Goal: Task Accomplishment & Management: Use online tool/utility

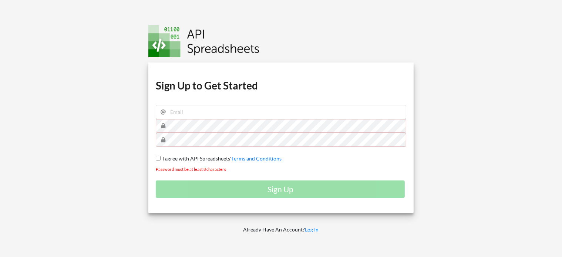
click at [158, 156] on input "I agree with API Spreadsheets' Terms and Conditions" at bounding box center [158, 158] width 5 height 5
checkbox input "true"
click at [206, 112] on input "email" at bounding box center [281, 112] width 251 height 14
type input "abednegooscartan@gmail.com"
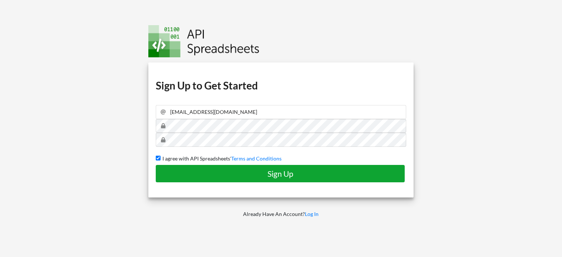
click at [293, 174] on h4 "Sign Up" at bounding box center [281, 173] width 234 height 9
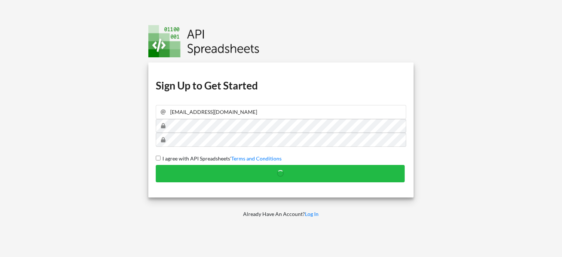
checkbox input "false"
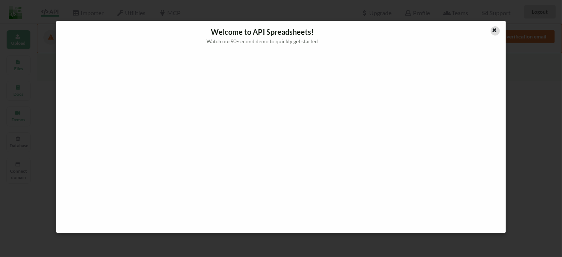
click at [494, 28] on icon at bounding box center [495, 29] width 6 height 5
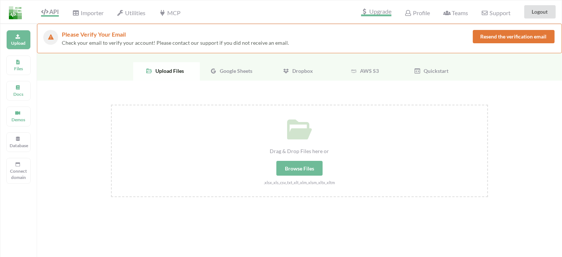
click at [372, 13] on span "Upgrade" at bounding box center [376, 13] width 30 height 8
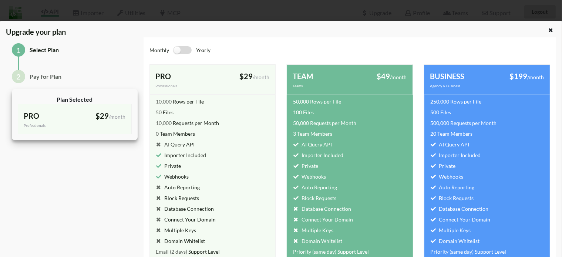
click at [177, 48] on label at bounding box center [183, 50] width 18 height 8
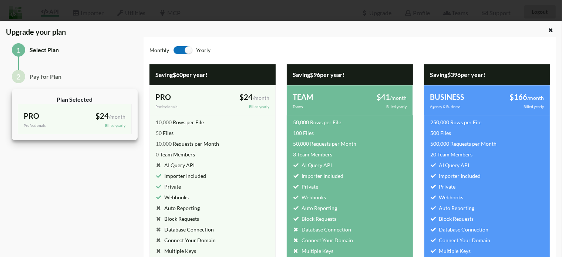
click at [181, 49] on label at bounding box center [183, 50] width 18 height 8
checkbox input "false"
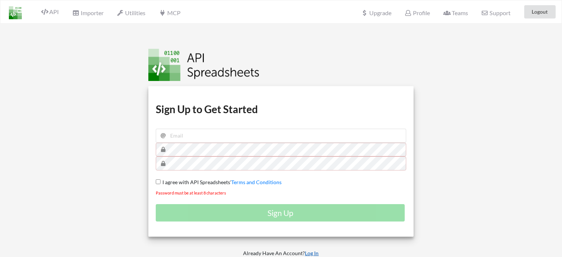
click at [313, 253] on link "Log In" at bounding box center [312, 253] width 14 height 6
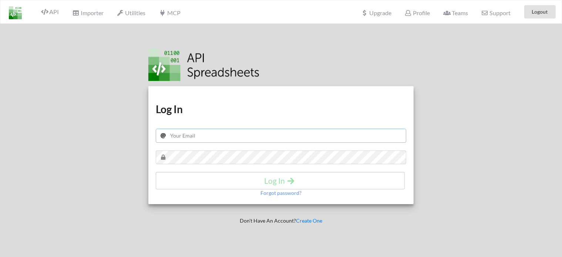
click at [199, 137] on input "text" at bounding box center [281, 136] width 251 height 14
type input "abednegooscartan@gmail.com"
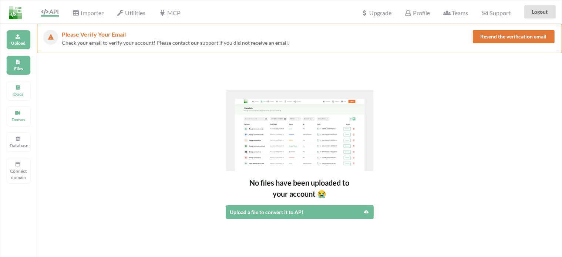
click at [16, 44] on p "Upload" at bounding box center [19, 43] width 18 height 6
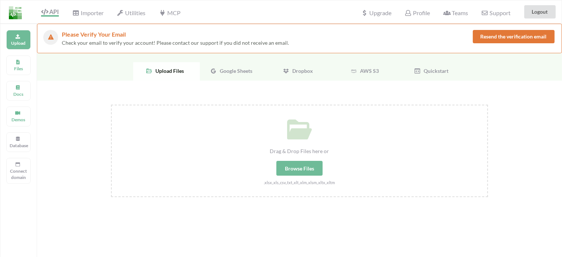
click at [229, 73] on span "Google Sheets" at bounding box center [235, 71] width 36 height 6
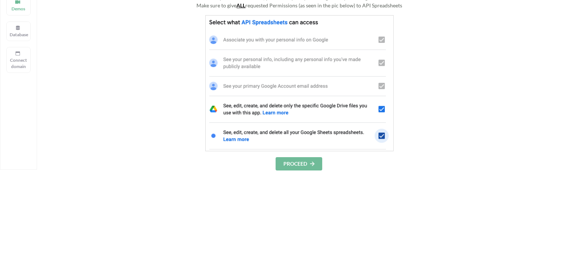
scroll to position [185, 0]
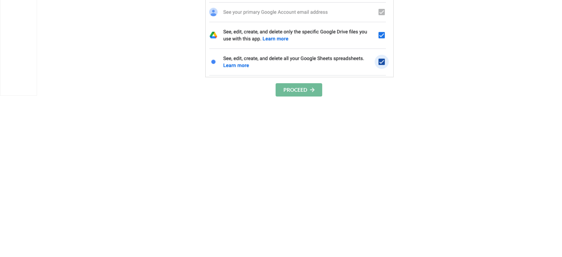
click at [309, 91] on button "PROCEED" at bounding box center [299, 89] width 47 height 13
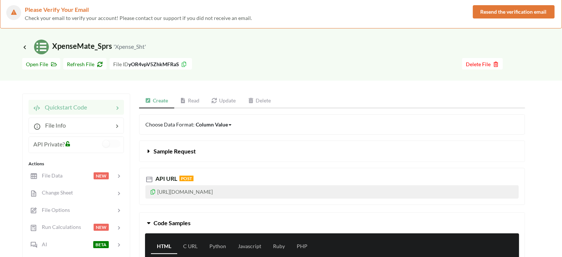
scroll to position [37, 0]
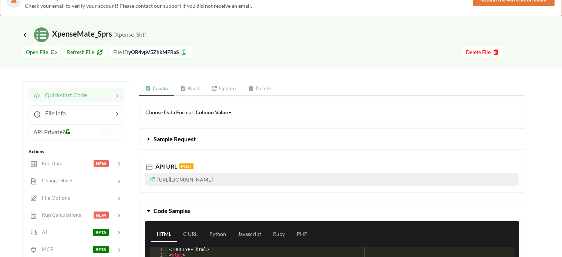
click at [276, 177] on p "[URL][DOMAIN_NAME]" at bounding box center [331, 179] width 373 height 13
click at [197, 88] on link "Read" at bounding box center [189, 88] width 31 height 15
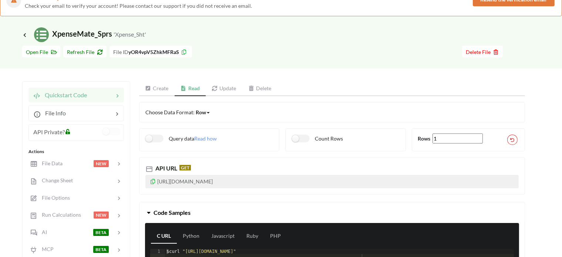
click at [68, 131] on icon at bounding box center [68, 130] width 6 height 5
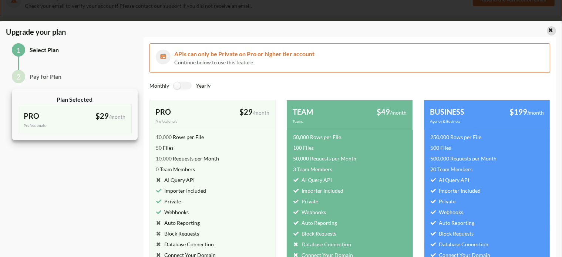
click at [549, 30] on icon at bounding box center [551, 29] width 6 height 5
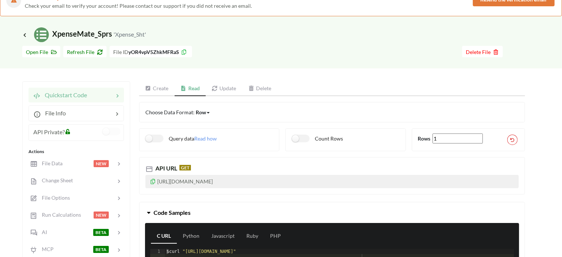
click at [154, 179] on icon at bounding box center [153, 180] width 6 height 5
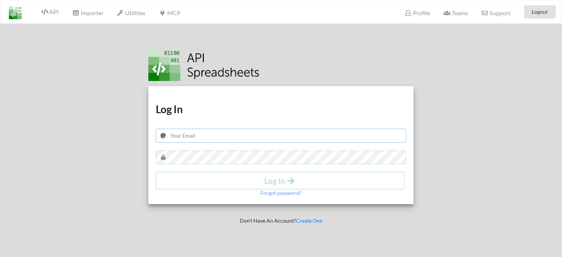
click at [191, 138] on input "text" at bounding box center [281, 136] width 251 height 14
type input "abednegooscartan@gmail.com"
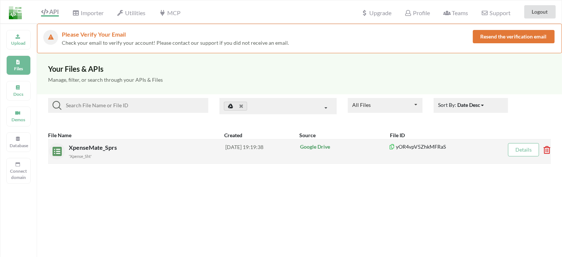
click at [119, 155] on div "'Xpense_Sht'" at bounding box center [147, 156] width 157 height 8
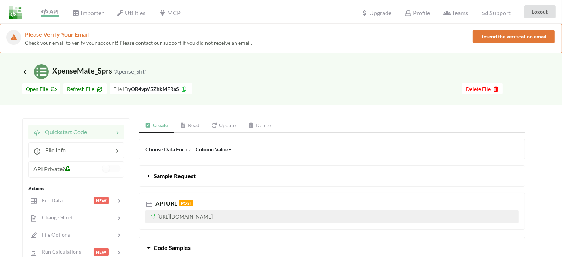
click at [198, 216] on p "[URL][DOMAIN_NAME]" at bounding box center [331, 216] width 373 height 13
click at [324, 216] on p "[URL][DOMAIN_NAME]" at bounding box center [331, 216] width 373 height 13
click at [298, 216] on p "[URL][DOMAIN_NAME]" at bounding box center [331, 216] width 373 height 13
click at [152, 217] on icon at bounding box center [153, 215] width 6 height 5
click at [24, 70] on icon at bounding box center [24, 72] width 7 height 6
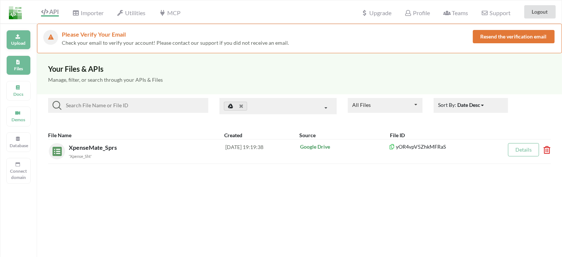
click at [15, 37] on icon at bounding box center [17, 35] width 5 height 4
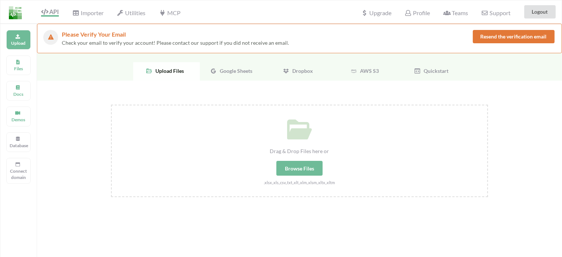
click at [231, 71] on span "Google Sheets" at bounding box center [235, 71] width 36 height 6
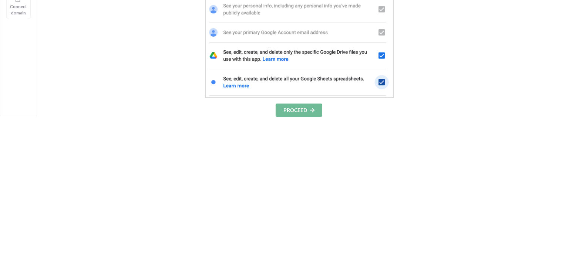
scroll to position [222, 0]
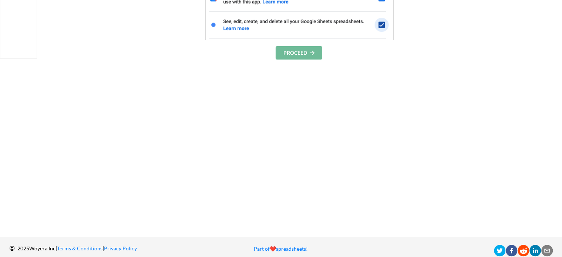
click at [298, 53] on button "PROCEED" at bounding box center [299, 52] width 47 height 13
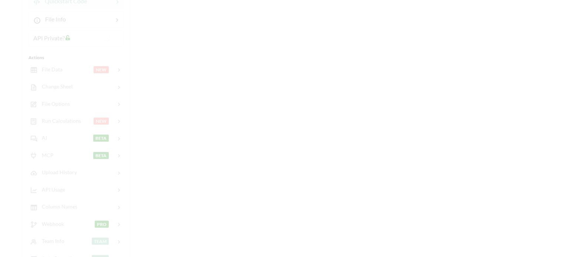
scroll to position [222, 0]
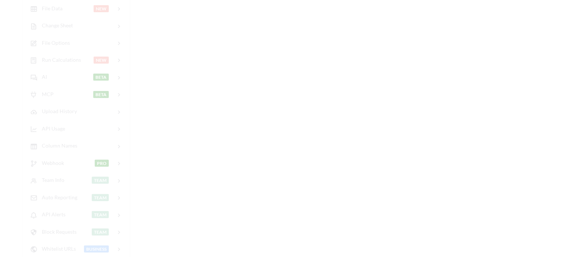
click at [218, 41] on div "File has more than 1,500 records Upgrade to Pro for just $29 Delete File Quicks…" at bounding box center [273, 81] width 503 height 379
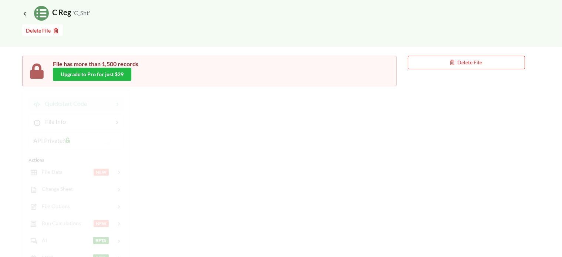
scroll to position [0, 0]
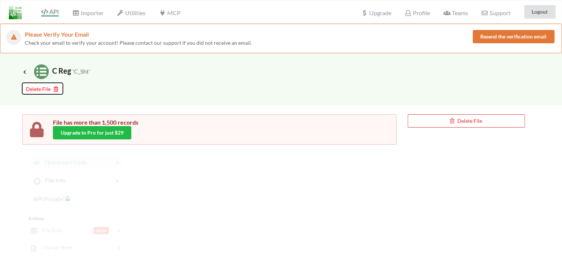
click at [45, 88] on span "Delete File" at bounding box center [42, 89] width 33 height 6
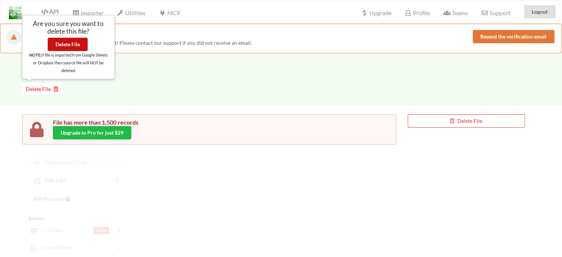
click at [58, 49] on button "Delete File" at bounding box center [68, 44] width 40 height 13
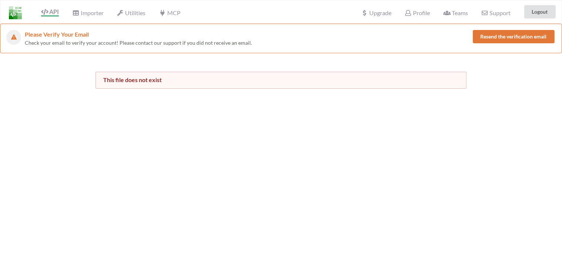
scroll to position [161, 0]
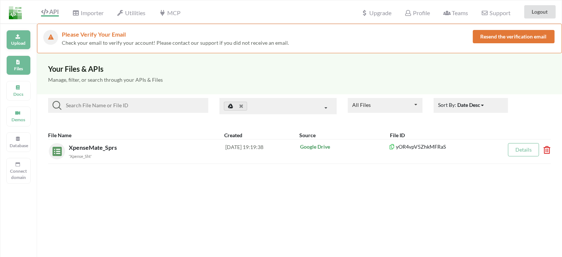
click at [19, 36] on icon at bounding box center [17, 35] width 5 height 4
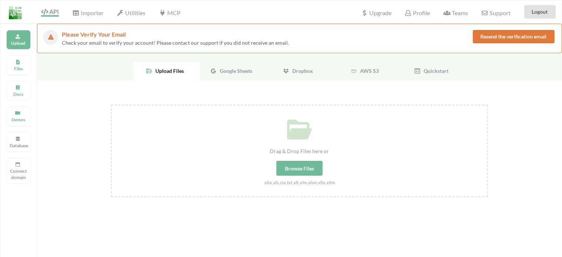
click at [237, 71] on span "Google Sheets" at bounding box center [235, 71] width 36 height 6
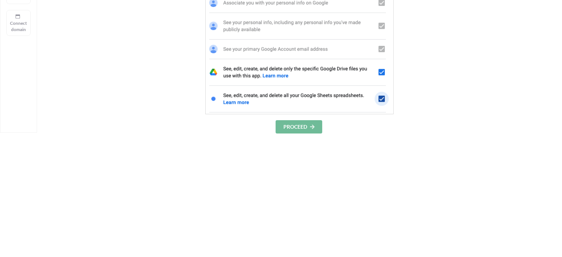
scroll to position [231, 0]
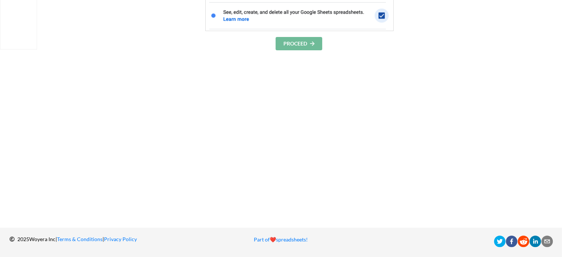
click at [290, 41] on button "PROCEED" at bounding box center [299, 43] width 47 height 13
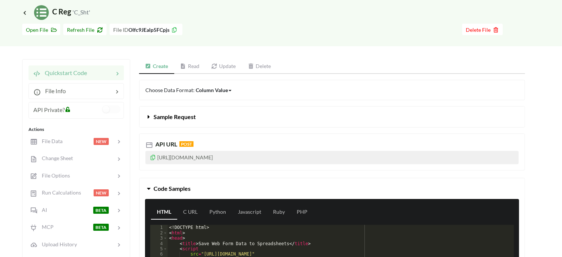
scroll to position [46, 0]
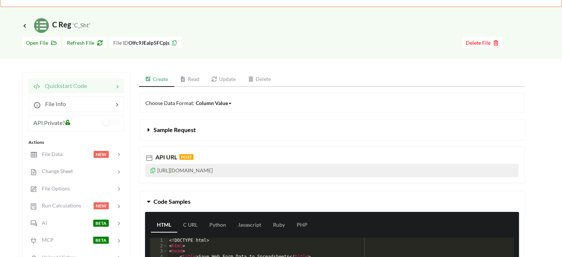
click at [151, 169] on icon at bounding box center [153, 169] width 6 height 5
click at [238, 19] on div "Icon Link C Reg 'C_Sht'" at bounding box center [281, 25] width 518 height 15
click at [243, 37] on div at bounding box center [322, 42] width 280 height 11
